Goal: Information Seeking & Learning: Find specific fact

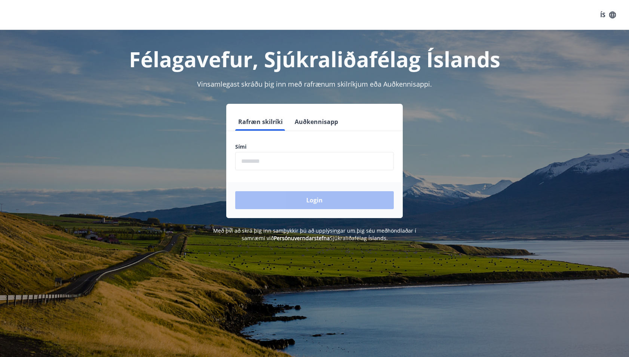
click at [349, 159] on input "phone" at bounding box center [314, 161] width 159 height 18
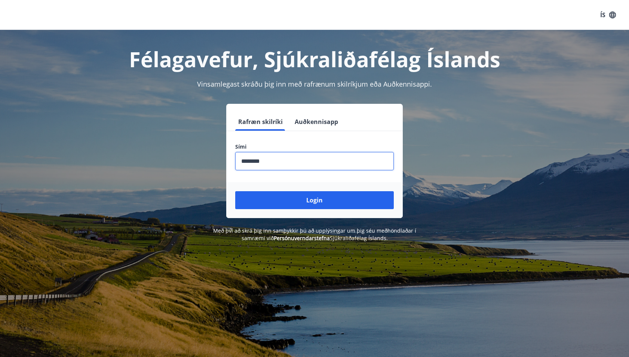
type input "********"
click at [235, 191] on button "Login" at bounding box center [314, 200] width 159 height 18
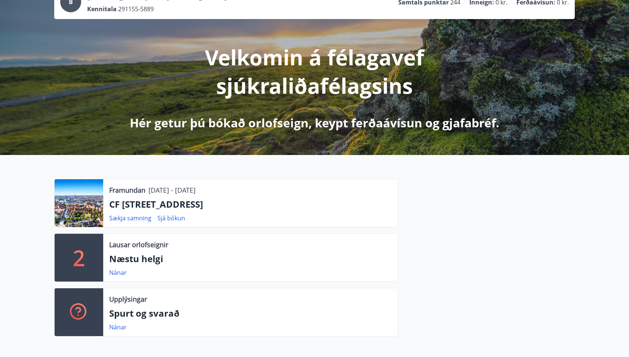
scroll to position [76, 0]
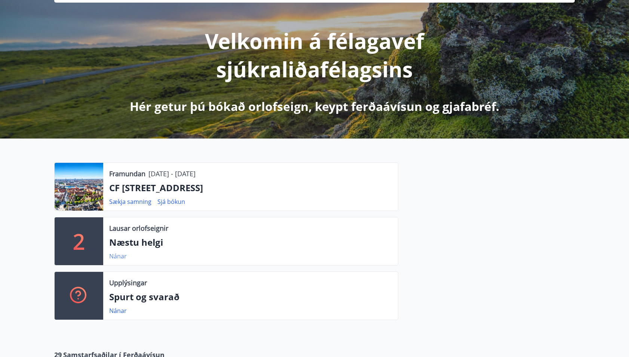
click at [115, 255] on link "Nánar" at bounding box center [118, 256] width 18 height 8
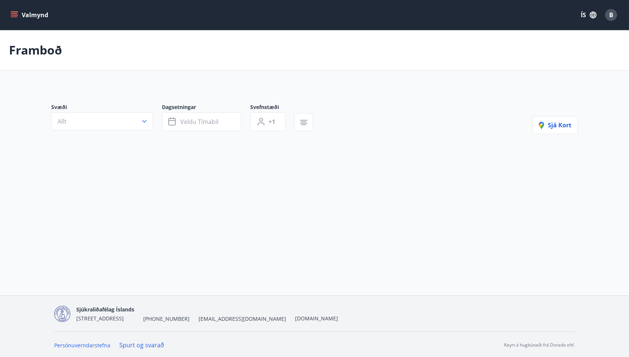
type input "*"
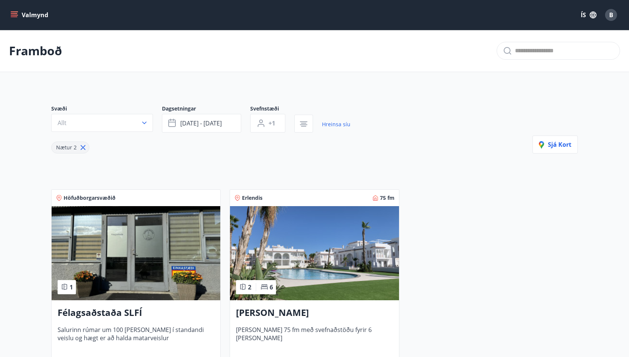
click at [13, 13] on icon "menu" at bounding box center [14, 13] width 7 height 1
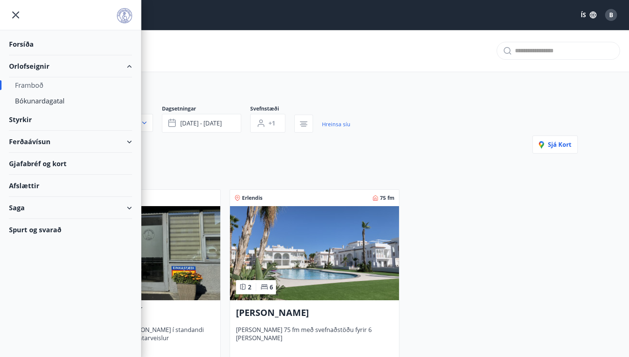
click at [45, 229] on div "Spurt og svarað" at bounding box center [70, 230] width 123 height 22
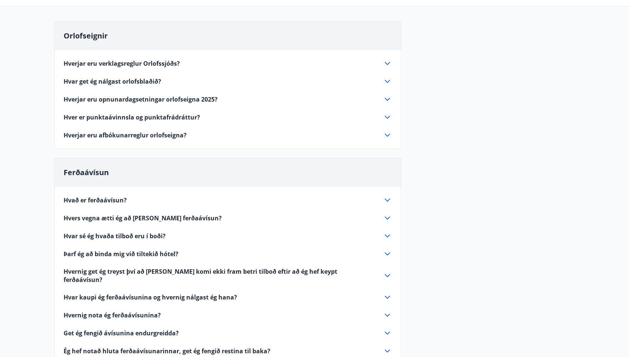
scroll to position [67, 0]
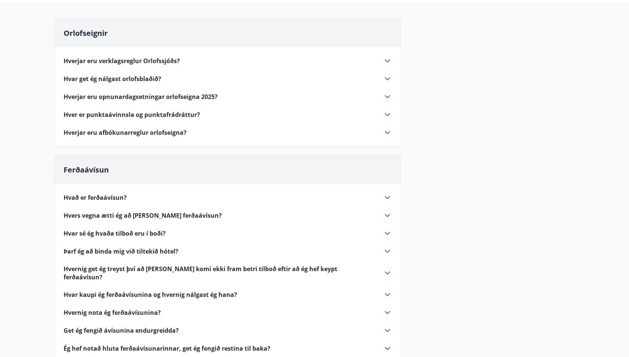
click at [387, 132] on icon at bounding box center [387, 132] width 9 height 9
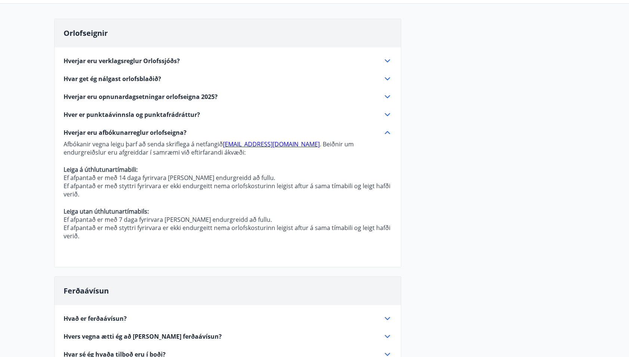
scroll to position [0, 0]
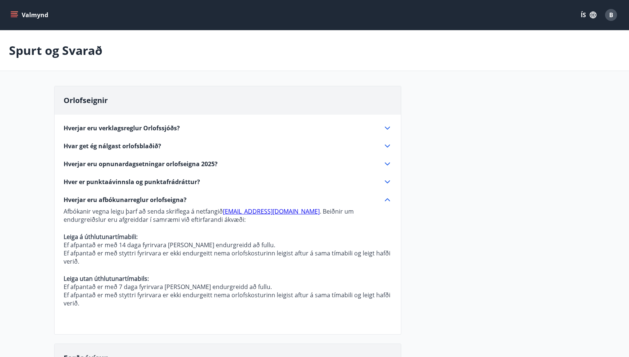
click at [13, 13] on icon "menu" at bounding box center [14, 13] width 7 height 1
click at [461, 138] on div "Orlofseignir Hverjar eru verklagsreglur Orlofssjóðs? Almennt Um rétt félagsmann…" at bounding box center [314, 344] width 520 height 517
click at [386, 125] on icon at bounding box center [387, 128] width 9 height 9
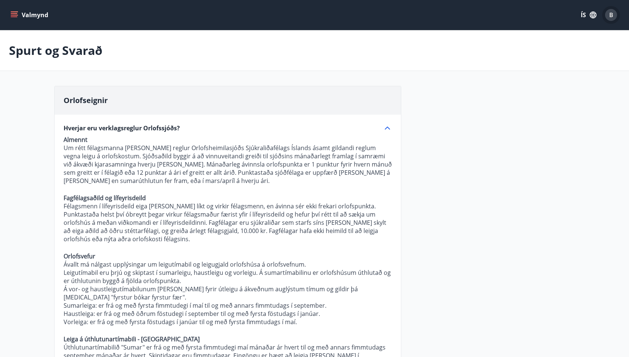
click at [610, 13] on span "B" at bounding box center [611, 15] width 4 height 8
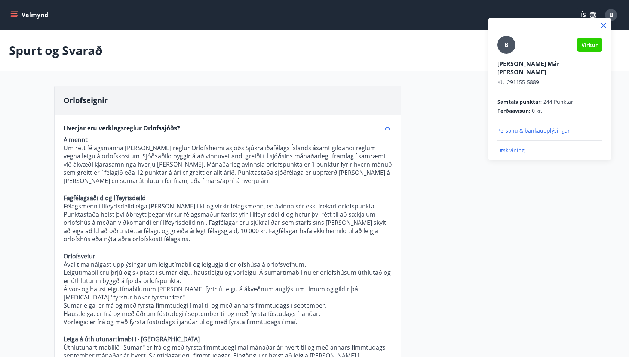
click at [520, 147] on p "Útskráning" at bounding box center [549, 150] width 105 height 7
